Goal: Information Seeking & Learning: Understand process/instructions

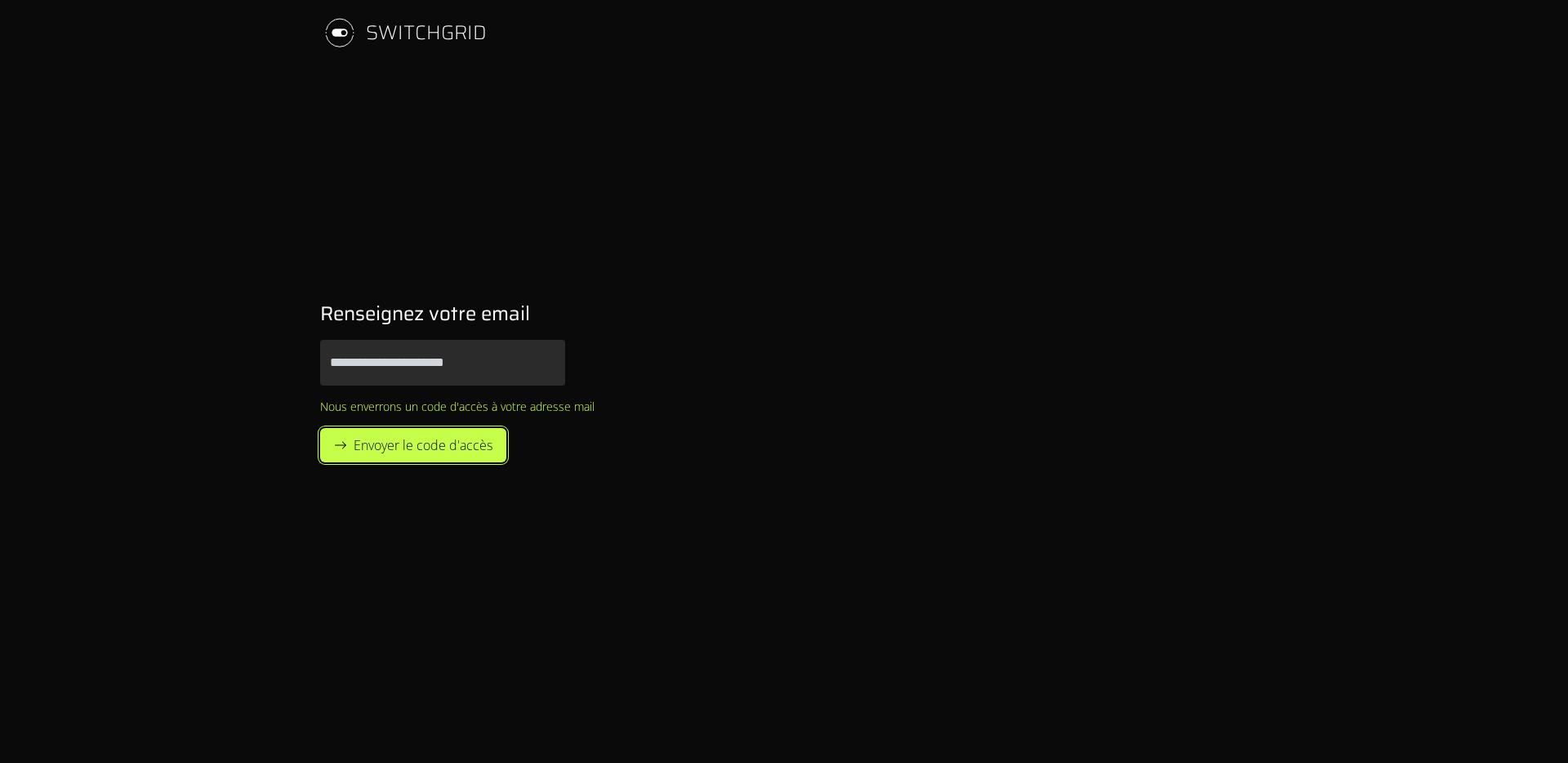
click at [432, 457] on button "Envoyer le code d'accès" at bounding box center [412, 445] width 186 height 34
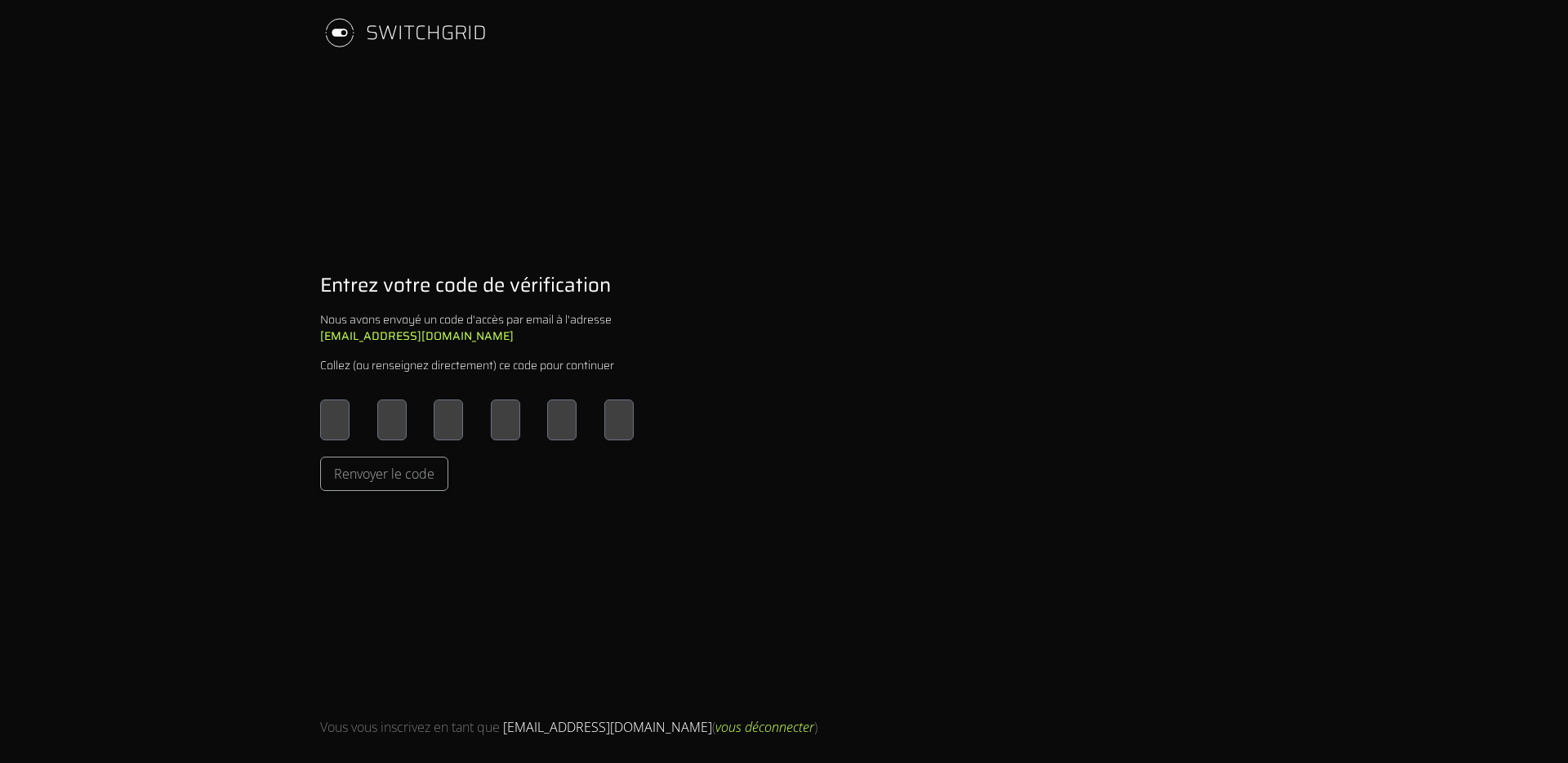
type input "*"
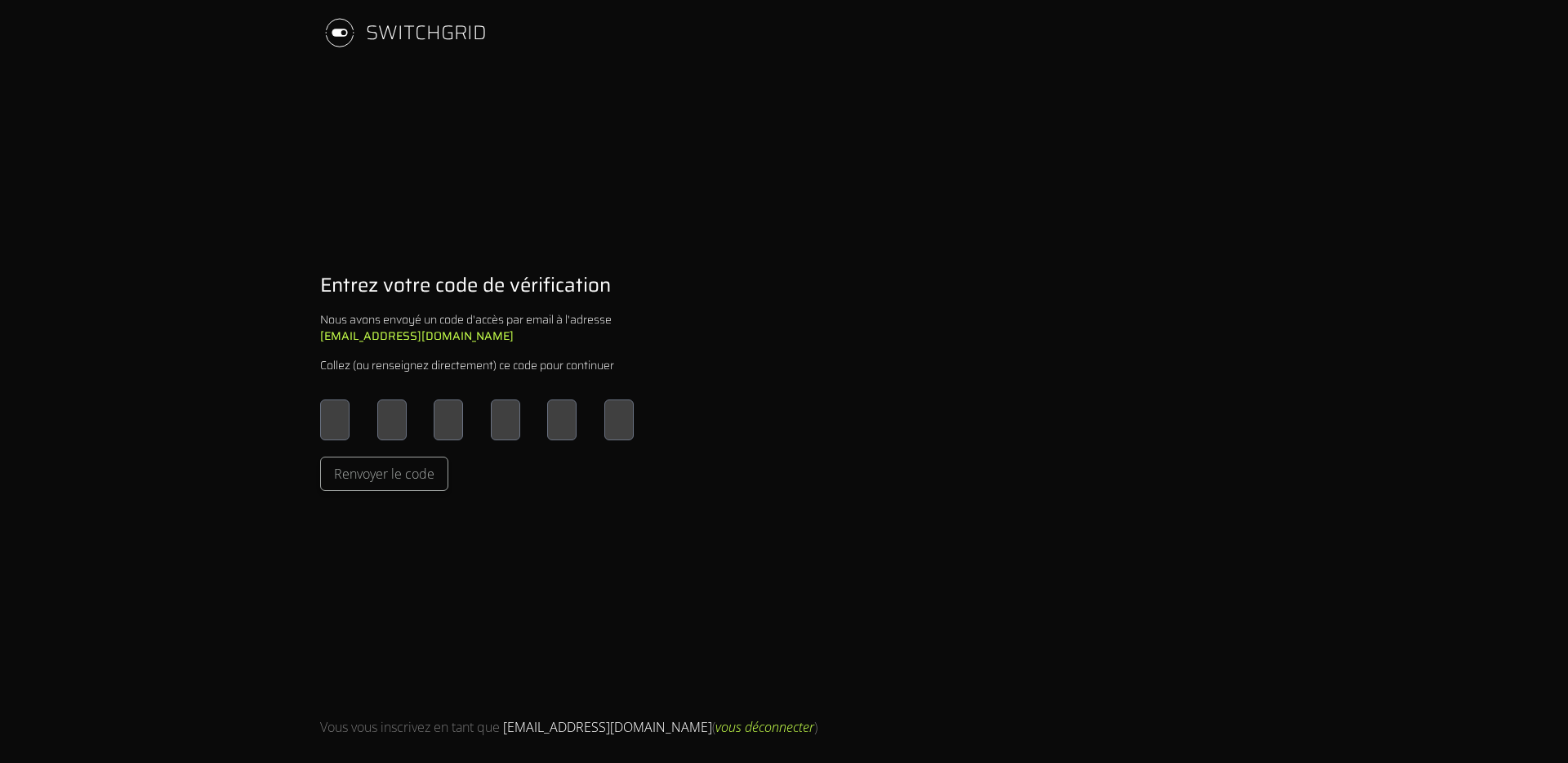
type input "*"
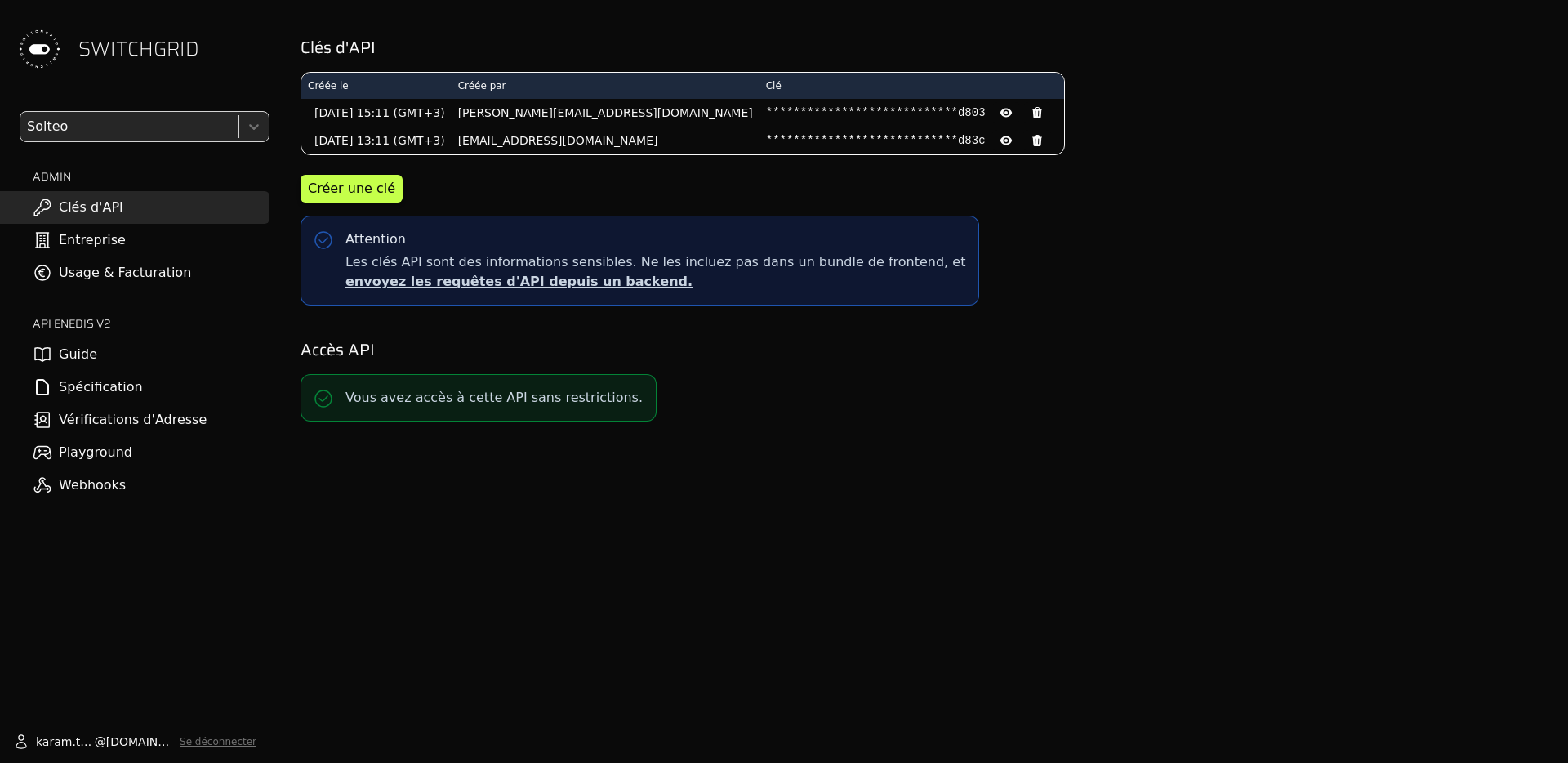
click at [103, 386] on link "Spécification" at bounding box center [135, 387] width 270 height 33
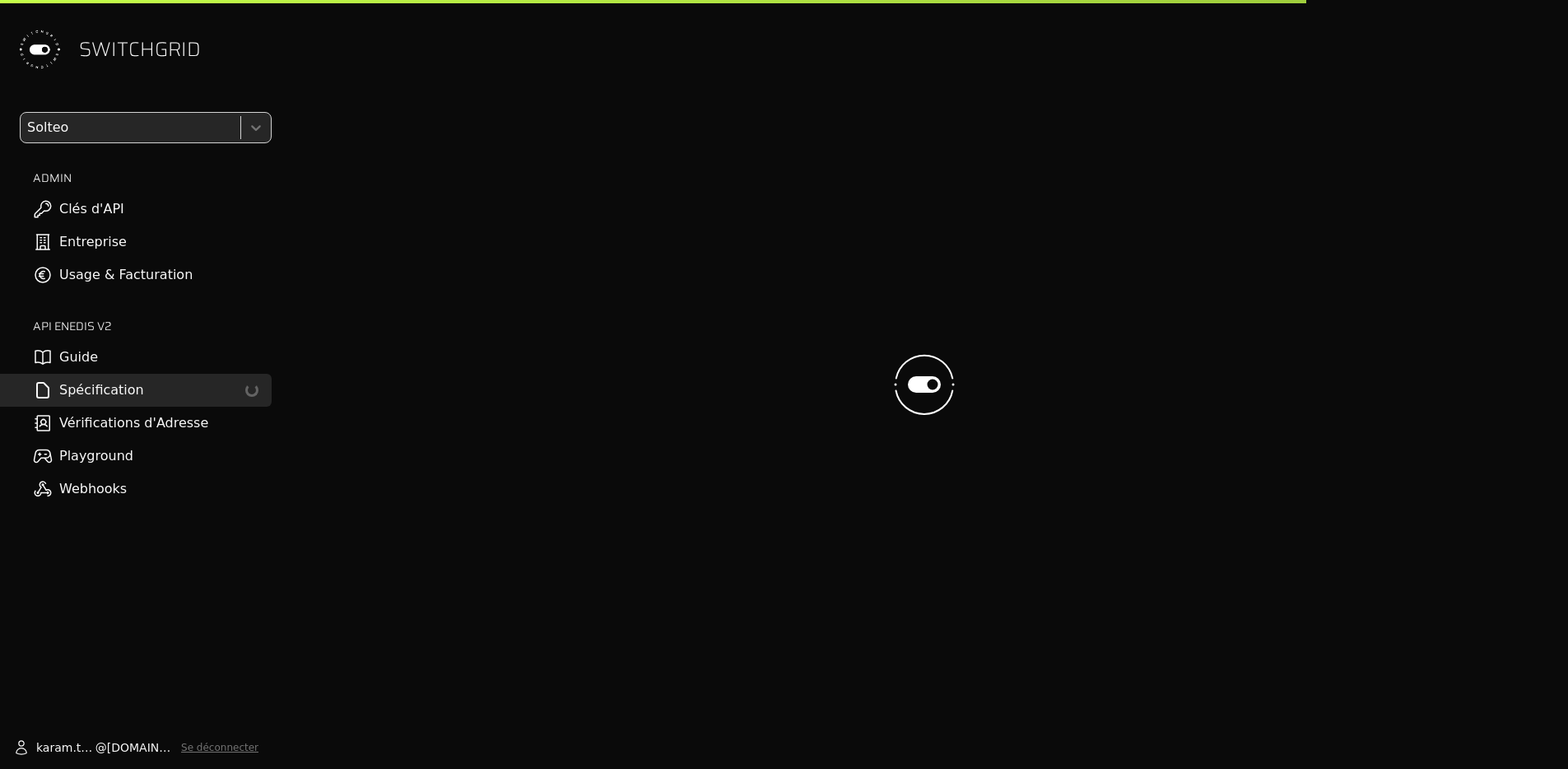
click at [102, 358] on link "Guide" at bounding box center [136, 356] width 272 height 33
select select "**********"
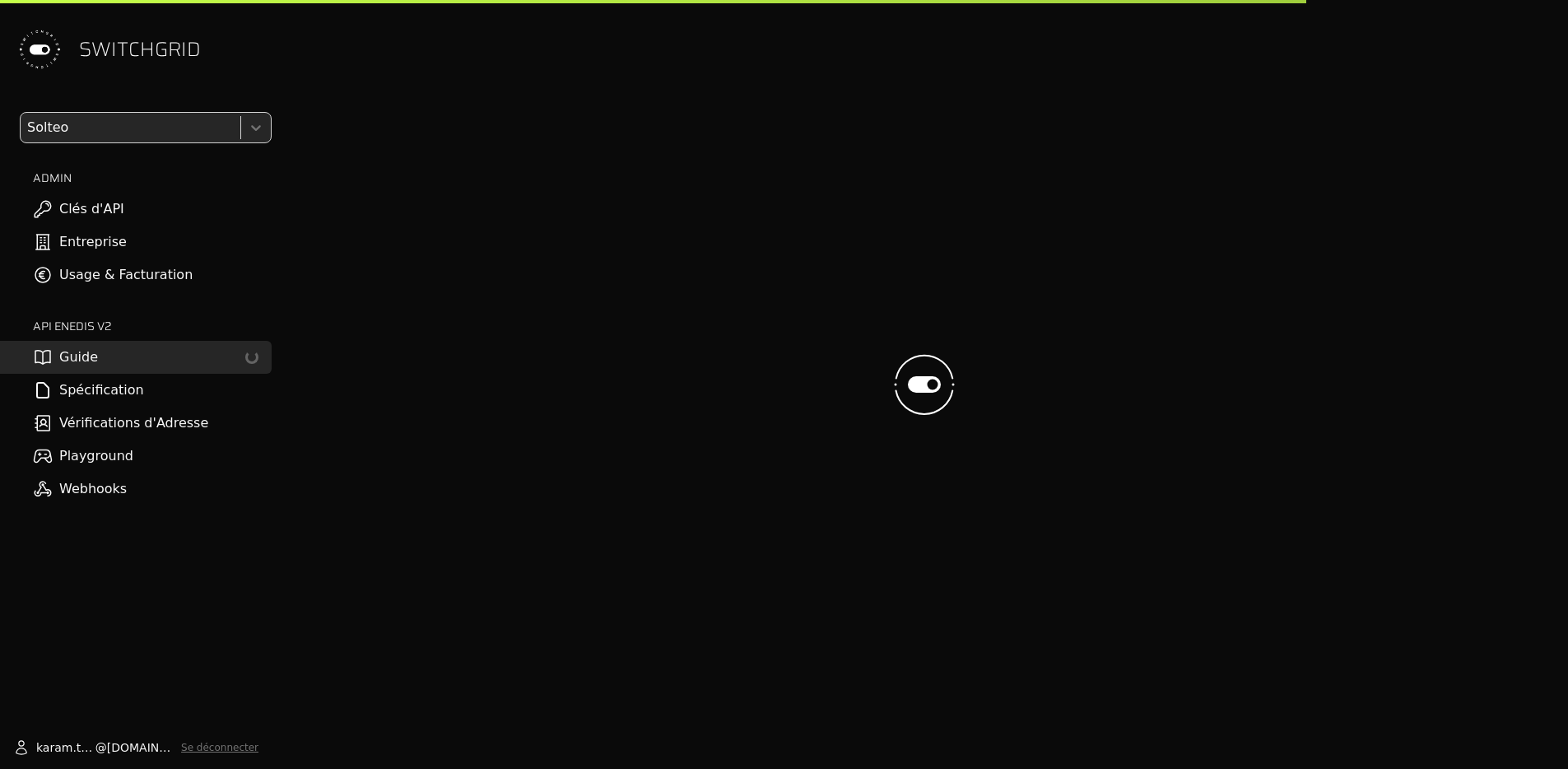
select select "**********"
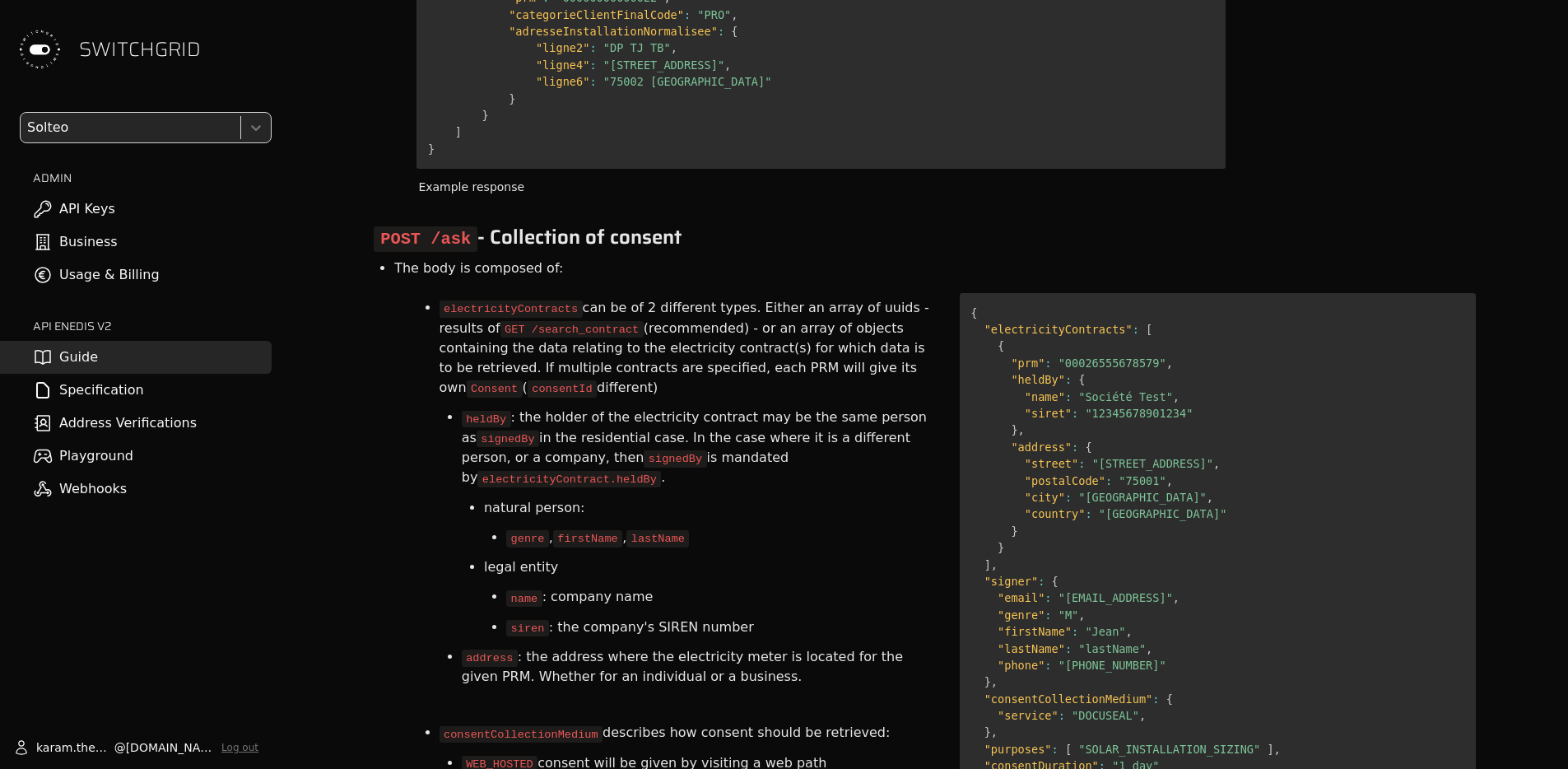
scroll to position [113, 0]
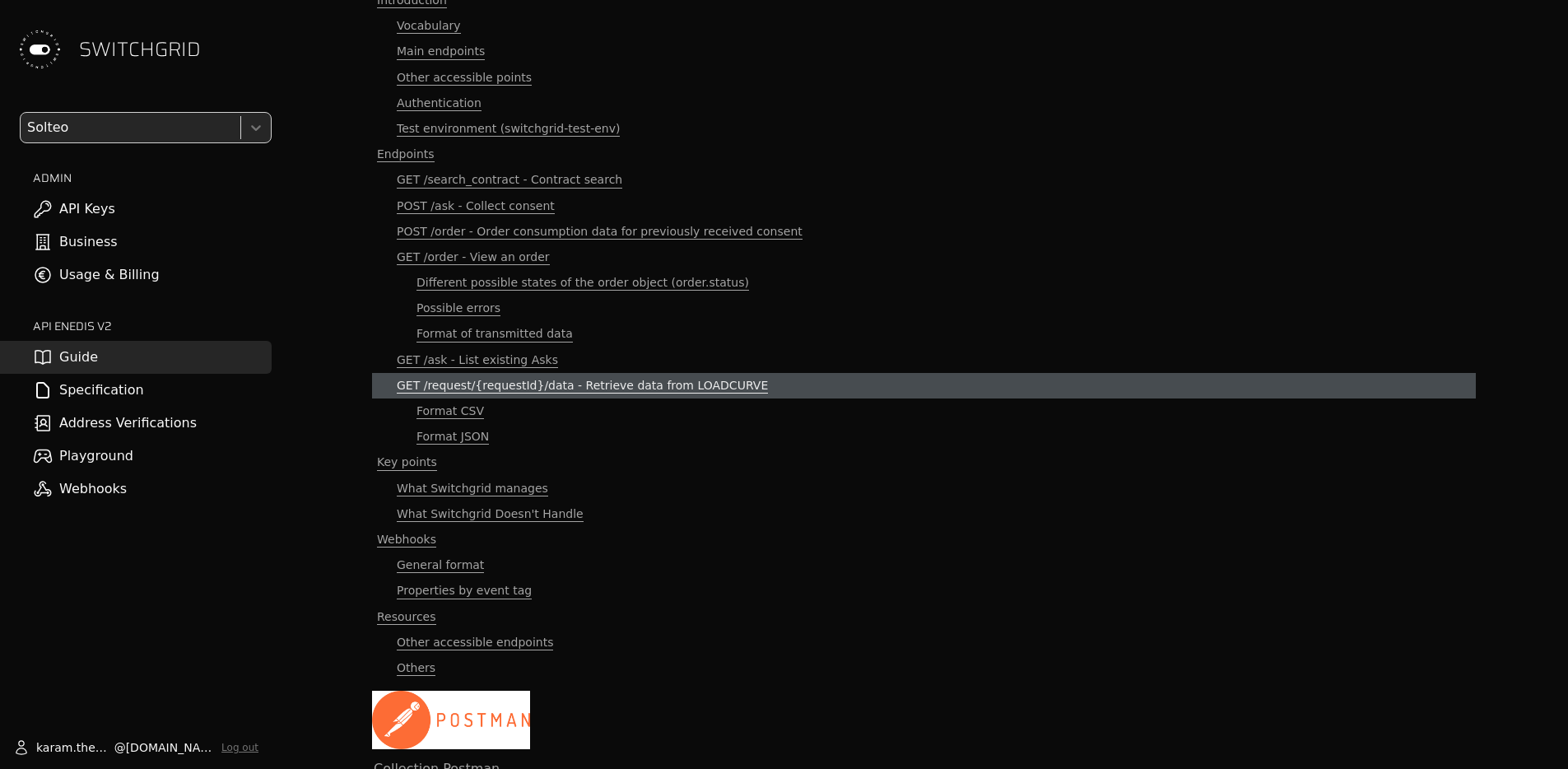
click at [686, 382] on font "GET /request/{requestId}/data - Retrieve data from LOADCURVE" at bounding box center [582, 385] width 371 height 13
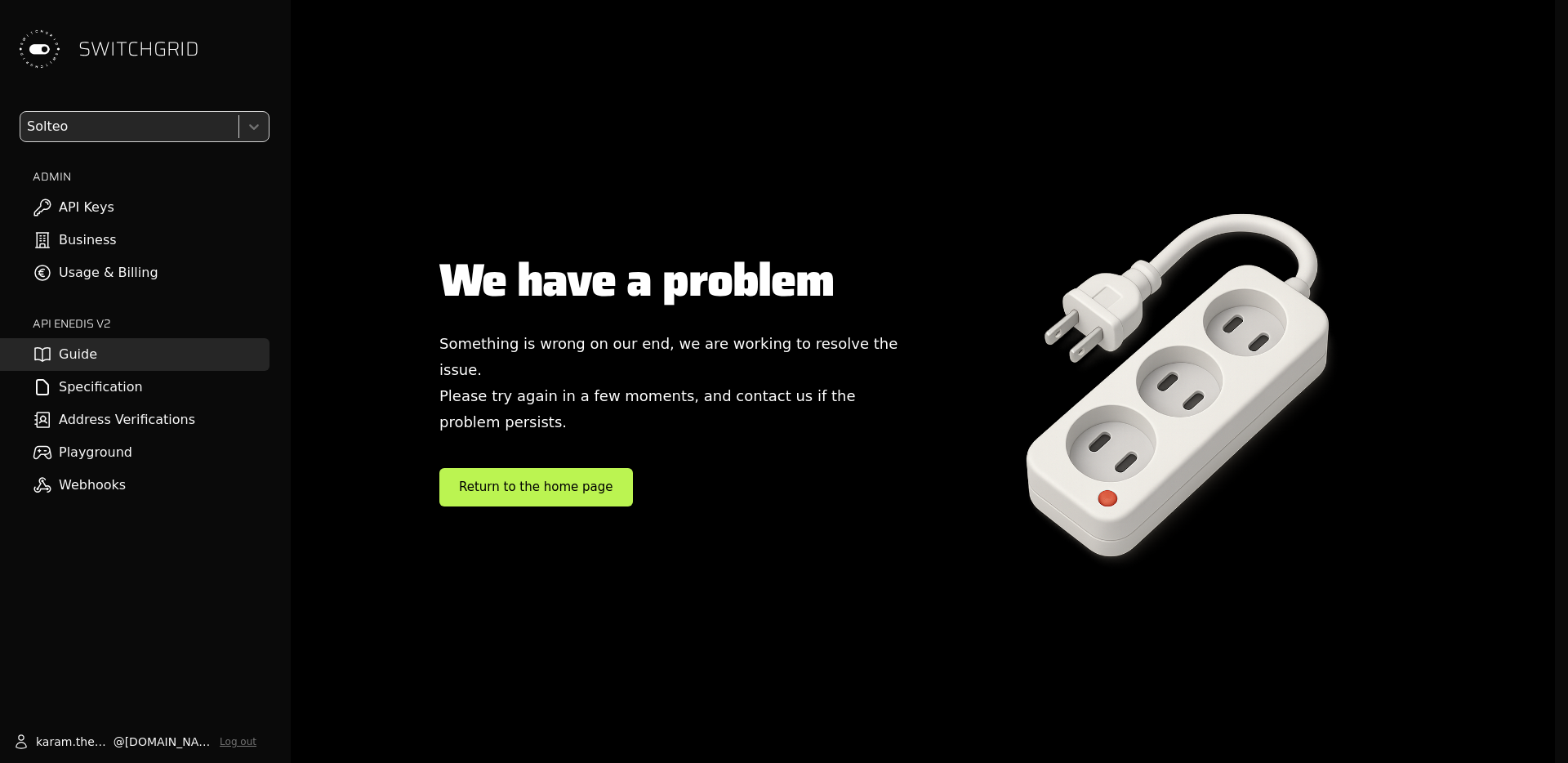
click at [212, 351] on link "Guide" at bounding box center [135, 354] width 270 height 33
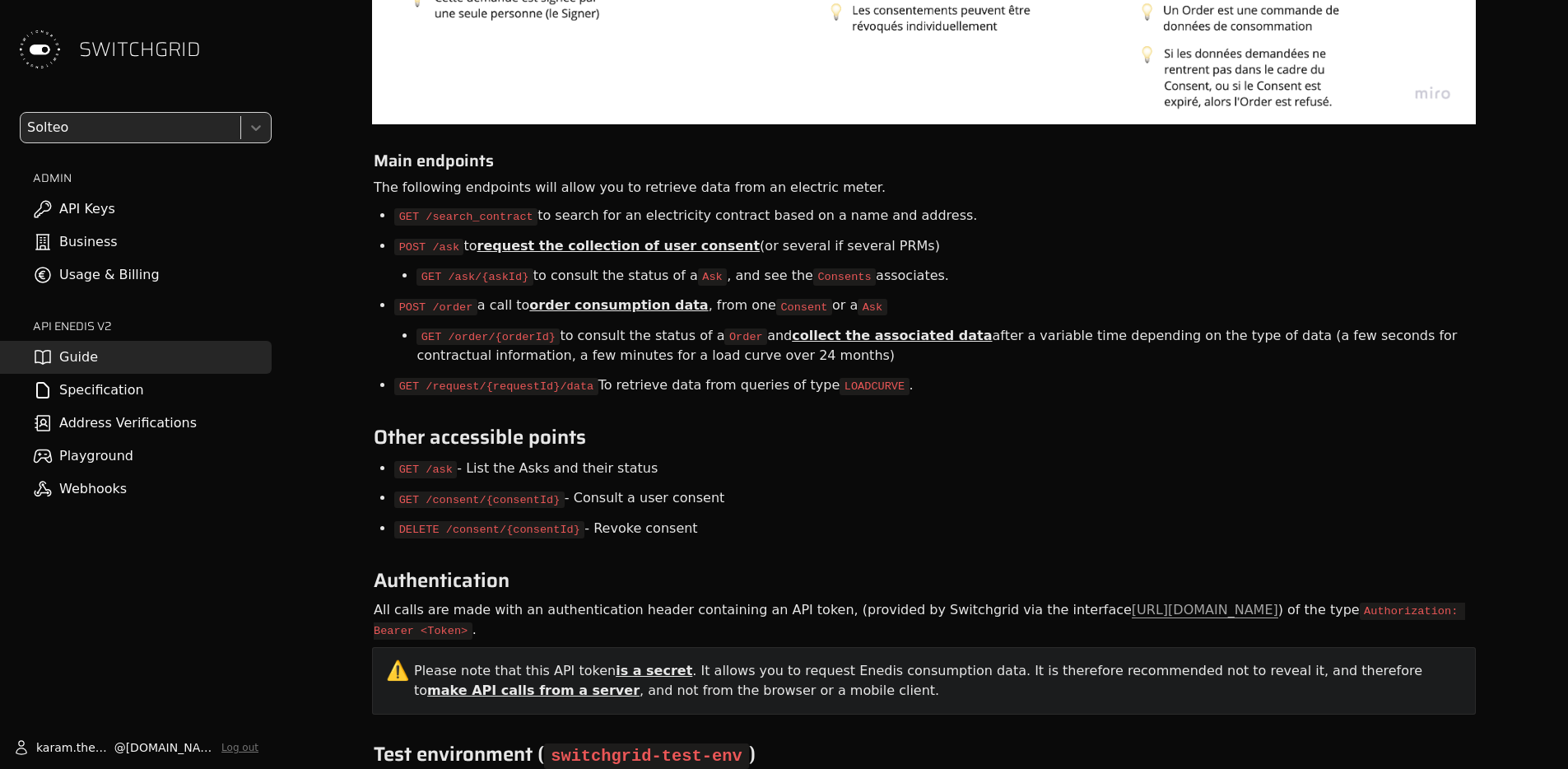
scroll to position [5377, 0]
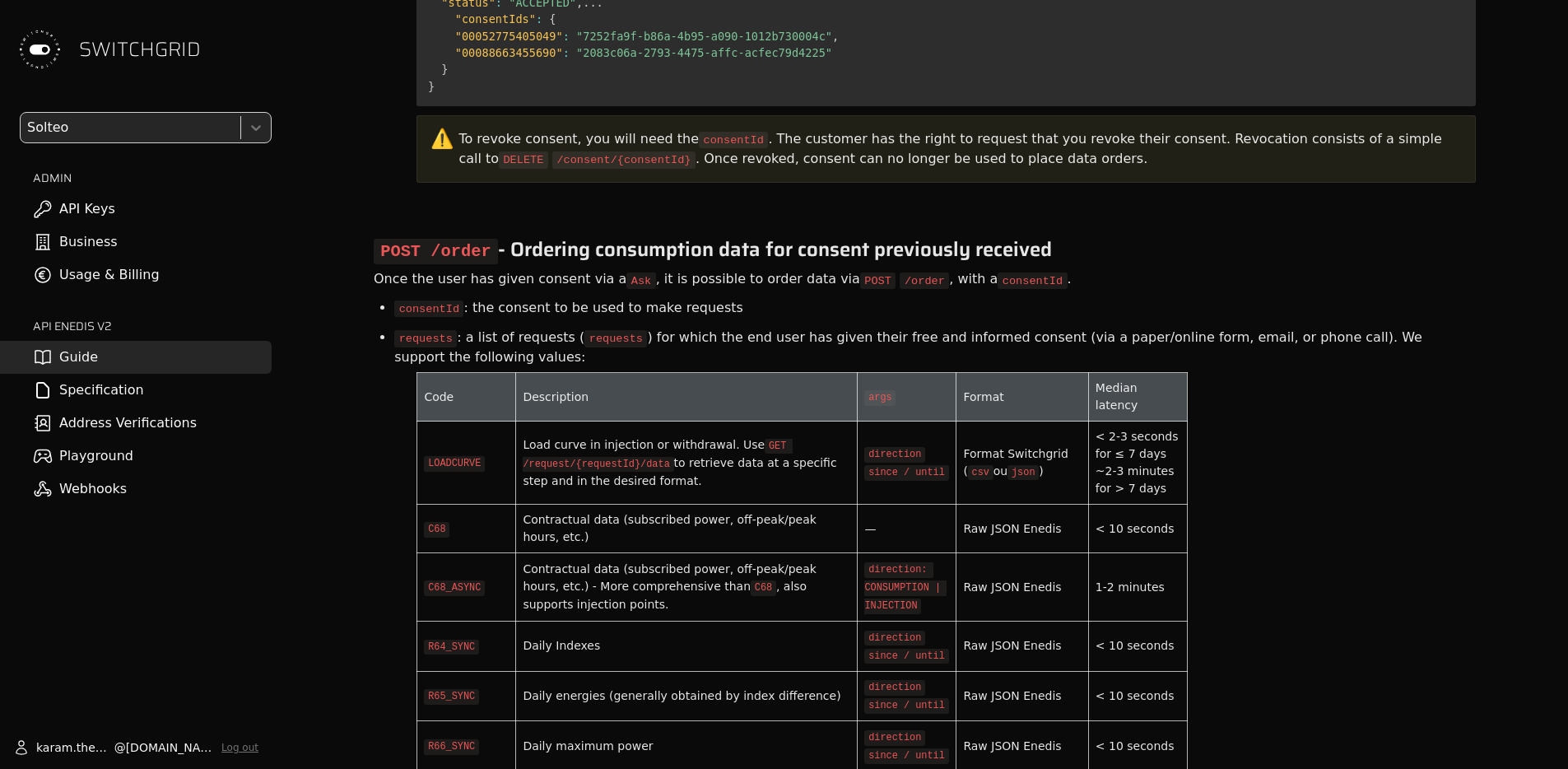
click at [905, 562] on code "direction: CONSUMPTION | INJECTION" at bounding box center [905, 587] width 83 height 51
copy code "INJECTION"
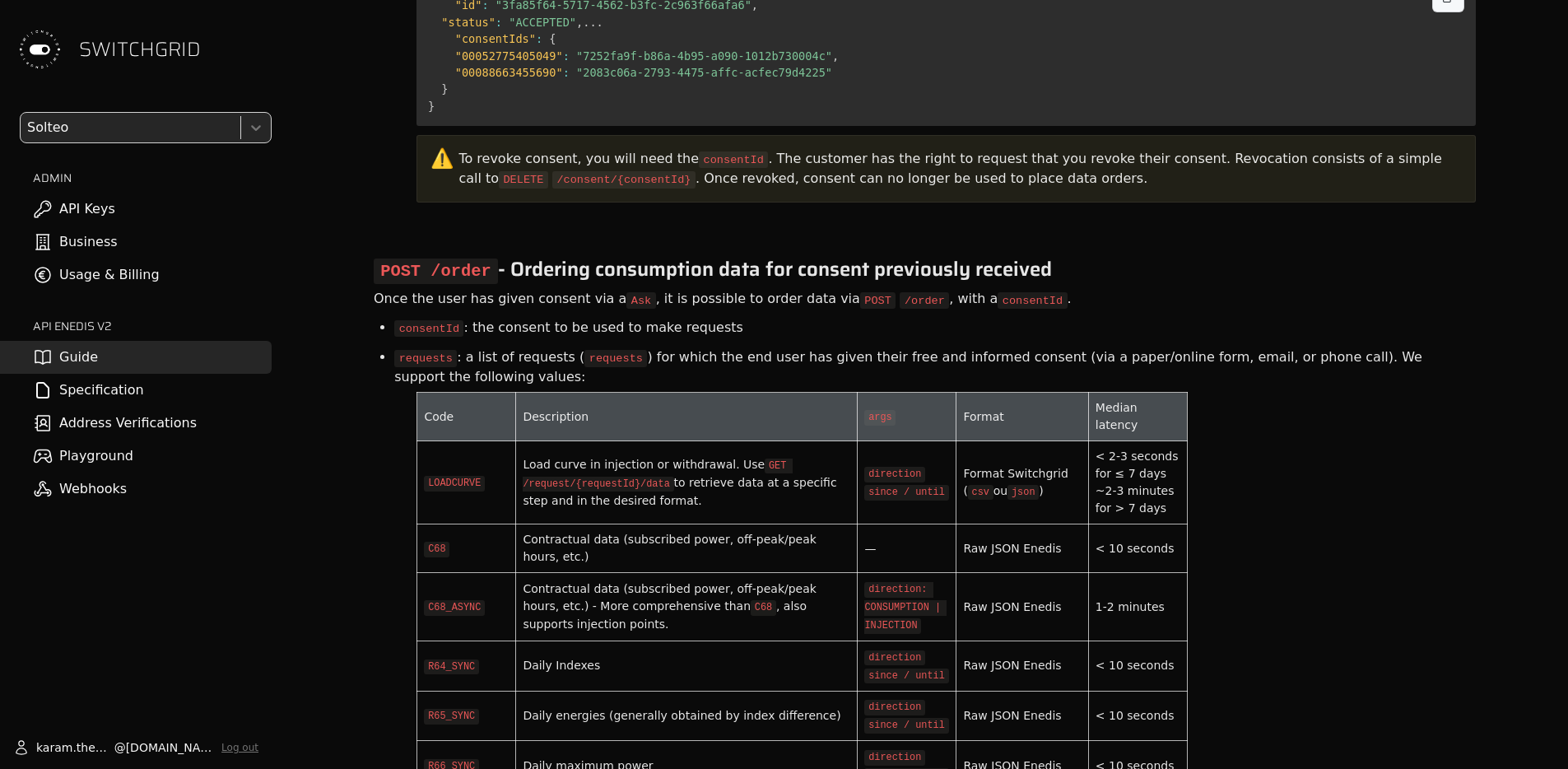
scroll to position [3661, 0]
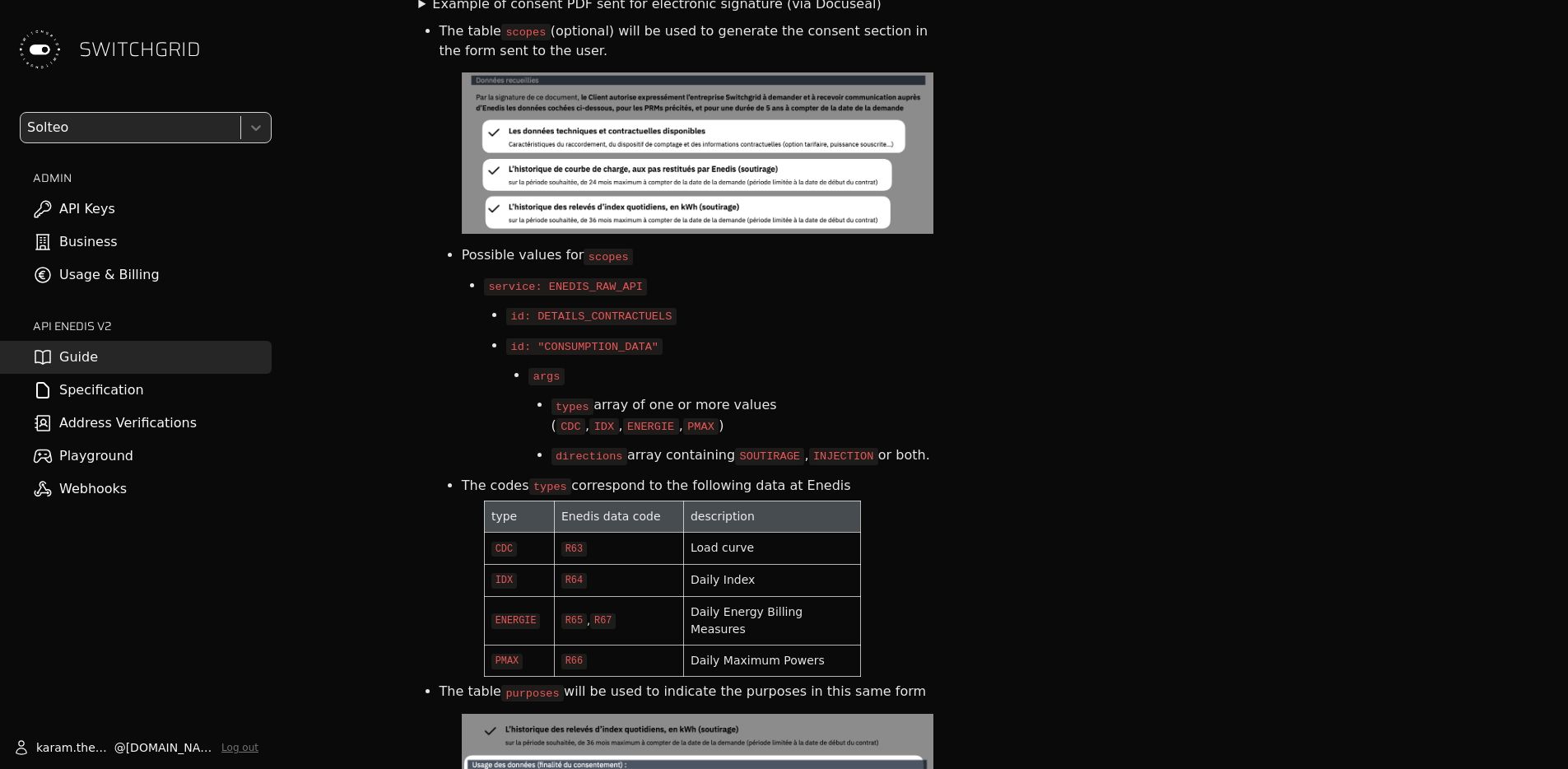
click at [1279, 91] on div "{ "electricityContracts" : [ { "prm" : "00026555678579" , "heldBy" : { "name" :…" at bounding box center [1217, 268] width 516 height 1692
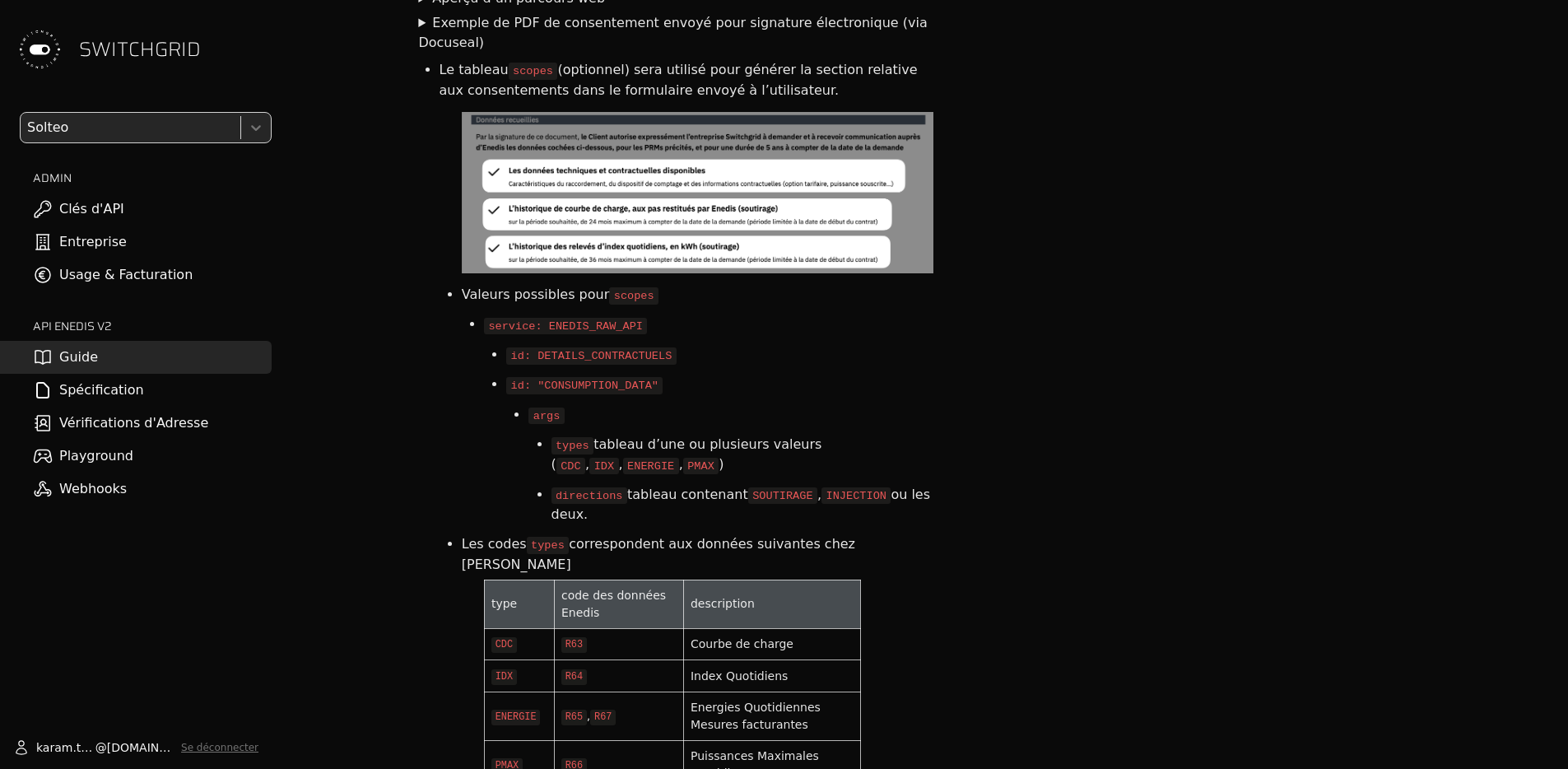
scroll to position [3739, 0]
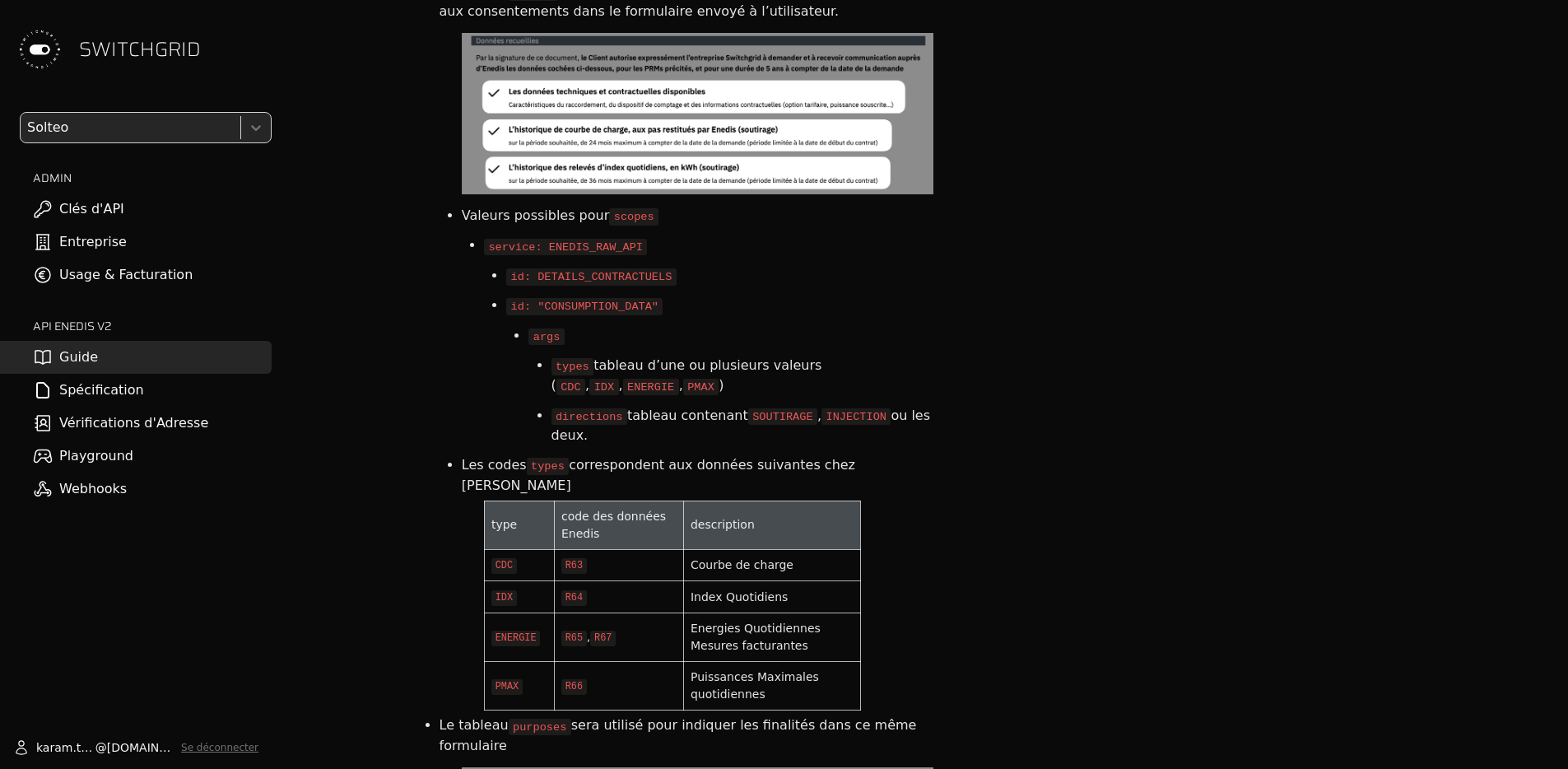
click at [1024, 311] on div "{ "electricityContracts" : [ { "prm" : "00026555678579" , "heldBy" : { "name" :…" at bounding box center [1217, 255] width 516 height 1824
drag, startPoint x: 590, startPoint y: 402, endPoint x: 553, endPoint y: 390, distance: 38.9
click at [553, 401] on li "directions tableau contenant SOUTIRAGE , INJECTION ou les deux." at bounding box center [743, 426] width 382 height 49
copy li "directions tableau contenant SOUTIRAGE , INJECTION ou les deux."
click at [648, 401] on li "directions tableau contenant SOUTIRAGE , INJECTION ou les deux." at bounding box center [743, 426] width 382 height 49
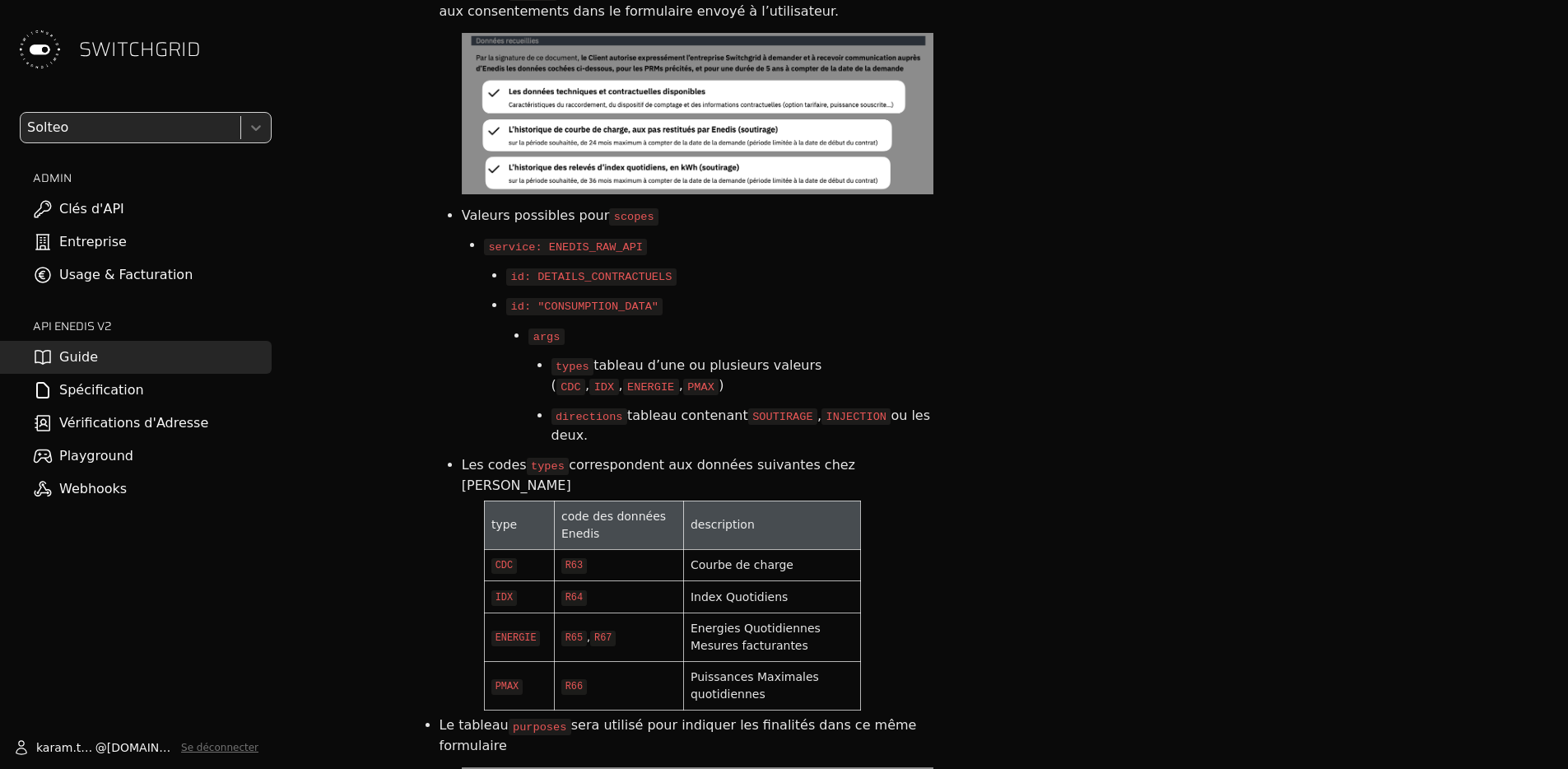
copy li "directions tableau contenant SOUTIRAGE , INJECTION ou les deux."
drag, startPoint x: 609, startPoint y: 406, endPoint x: 544, endPoint y: 389, distance: 67.2
click at [544, 389] on ul "types tableau d’une ou plusieurs valeurs ( CDC , IDX , ENERGIE , PMAX ) directi…" at bounding box center [730, 400] width 404 height 100
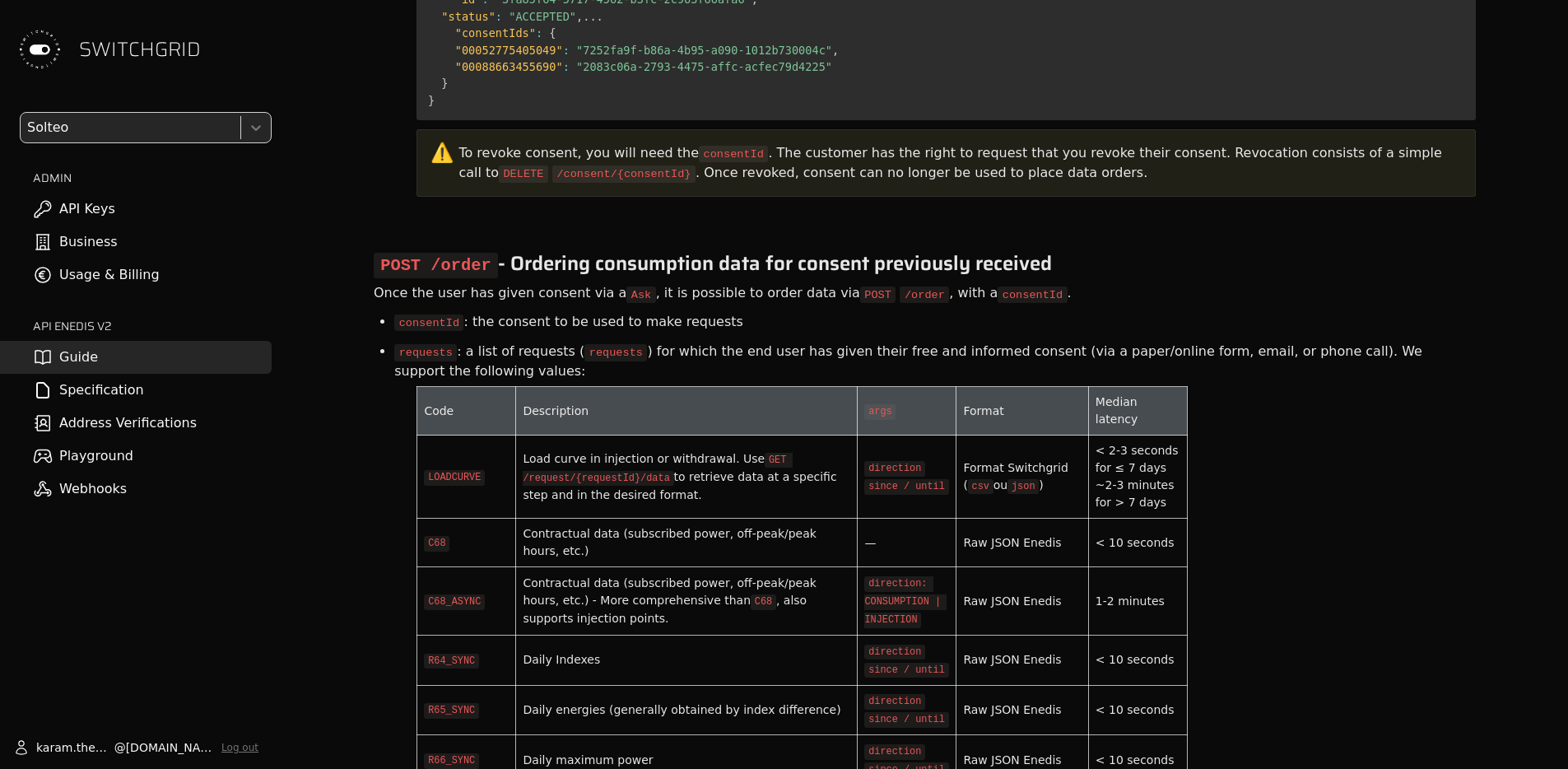
scroll to position [5364, 0]
click at [888, 575] on code "direction: CONSUMPTION | INJECTION" at bounding box center [905, 601] width 83 height 51
click at [889, 575] on code "direction: CONSUMPTION | INJECTION" at bounding box center [905, 601] width 83 height 51
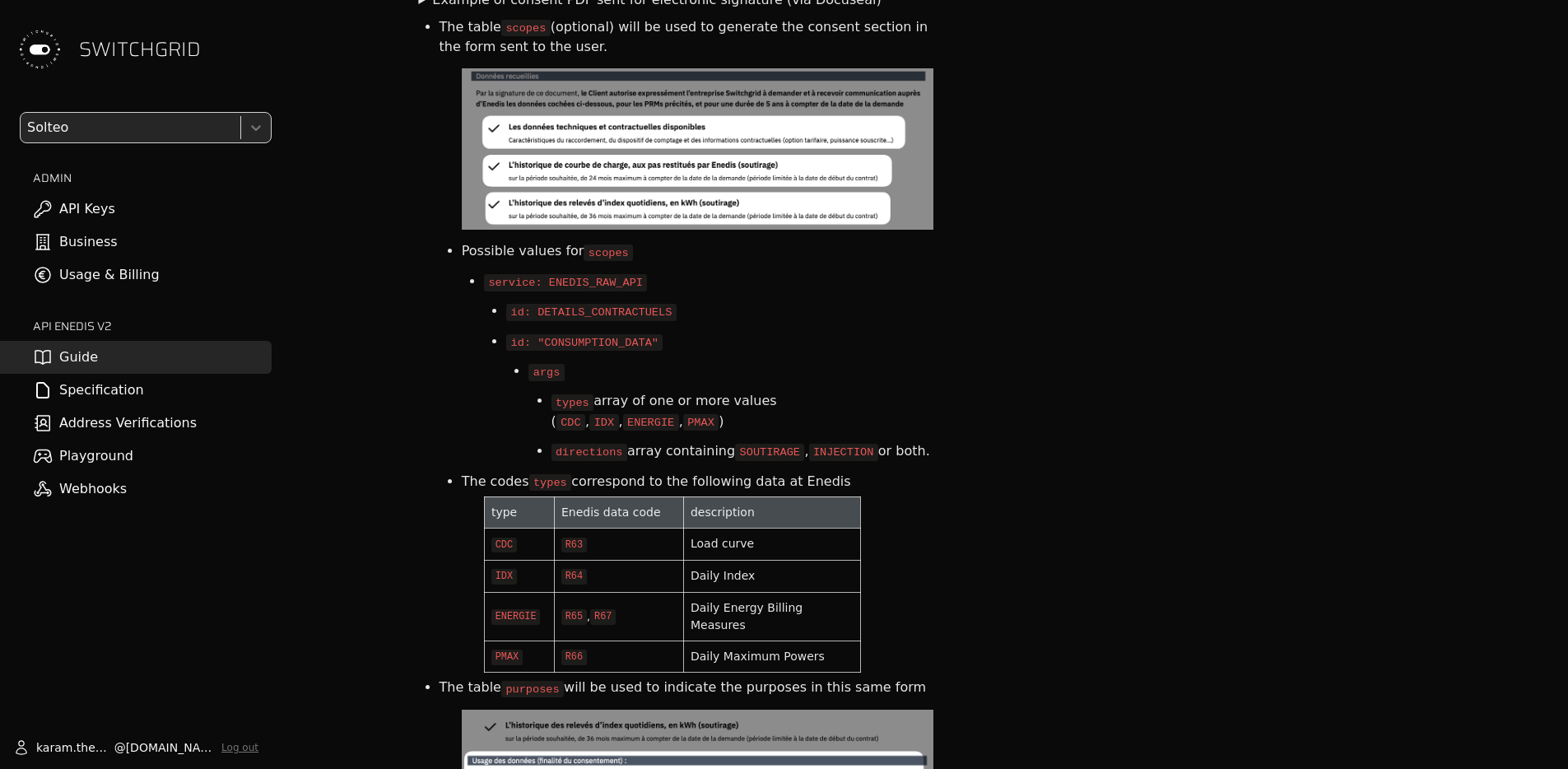
scroll to position [3578, 0]
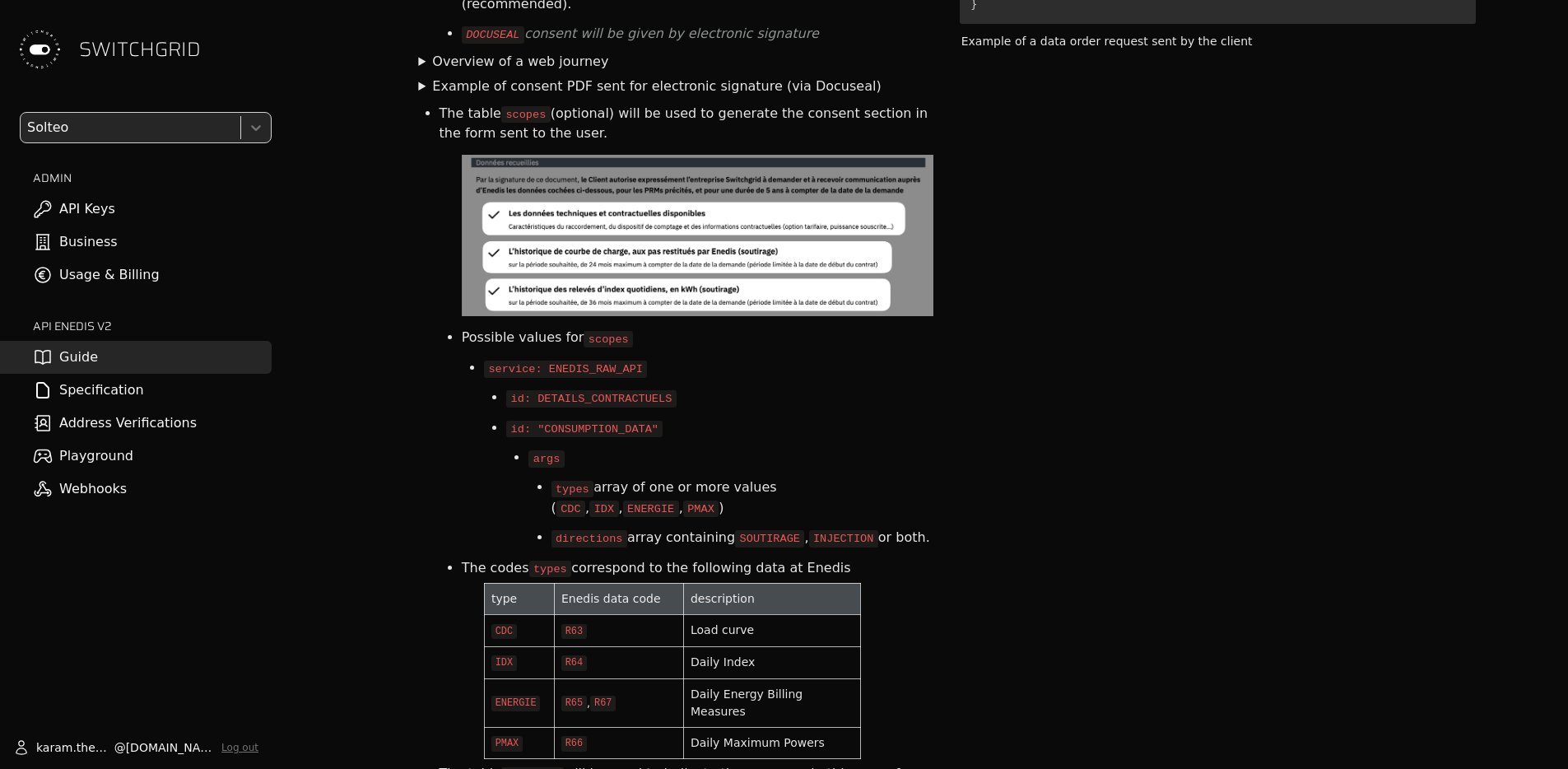
click at [761, 530] on code "SOUTIRAGE" at bounding box center [769, 538] width 69 height 16
copy code "SOUTIRAGE"
click at [1291, 127] on div "{ "electricityContracts" : [ { "prm" : "00026555678579" , "heldBy" : { "name" :…" at bounding box center [1217, 351] width 516 height 1692
